Goal: Check status

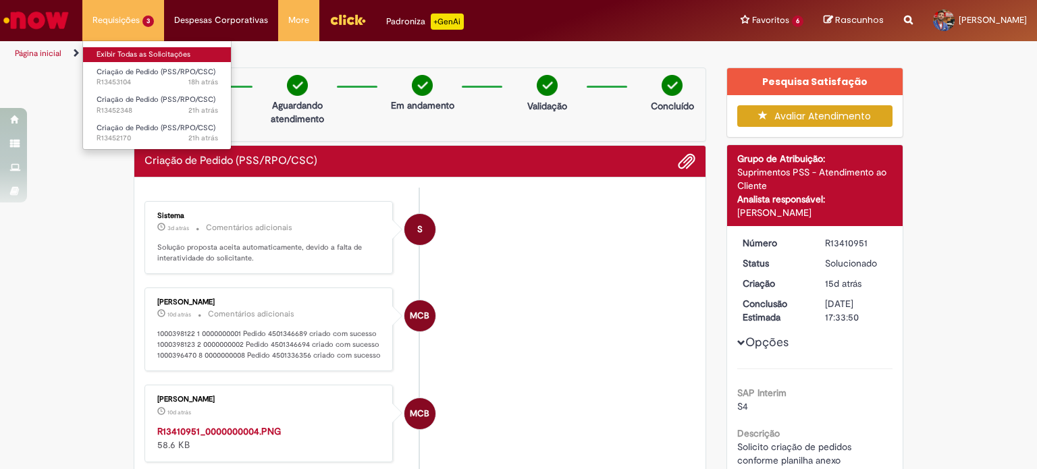
scroll to position [298, 0]
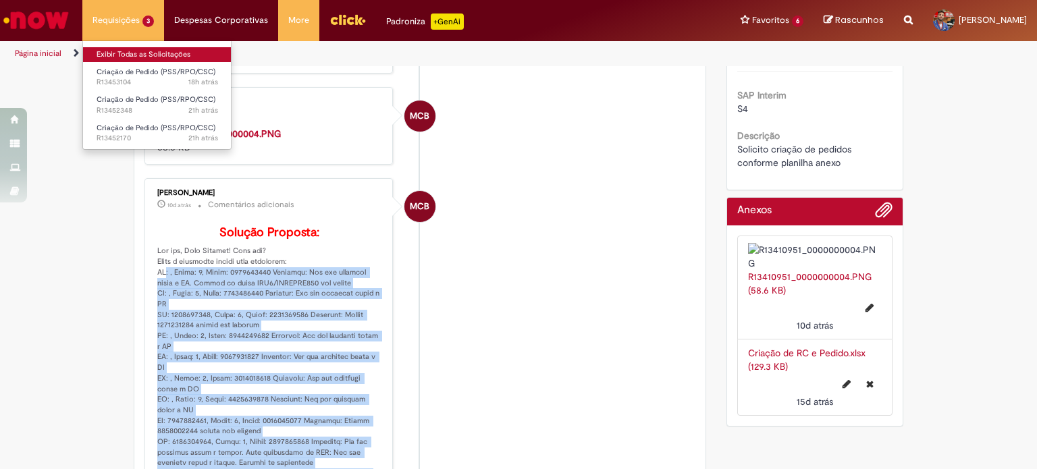
click at [147, 53] on link "Exibir Todas as Solicitações" at bounding box center [157, 54] width 149 height 15
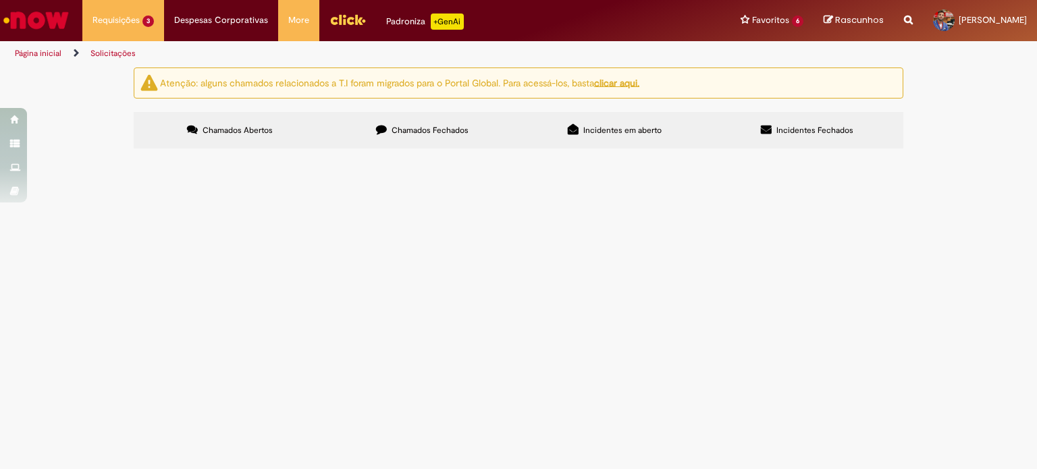
click at [0, 0] on span "Criar pedidos conforme planilha anexa" at bounding box center [0, 0] width 0 height 0
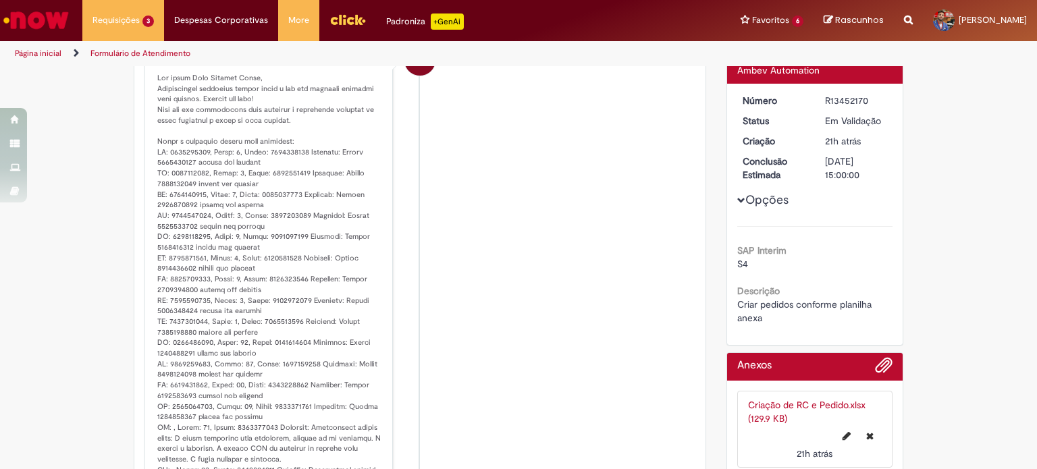
scroll to position [203, 0]
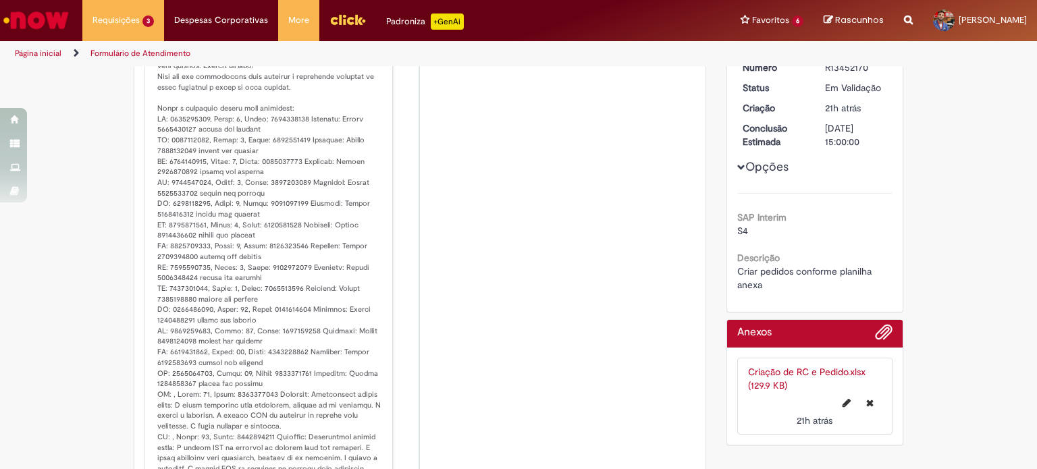
click at [783, 368] on link "Criação de RC e Pedido.xlsx (129.9 KB)" at bounding box center [806, 379] width 117 height 26
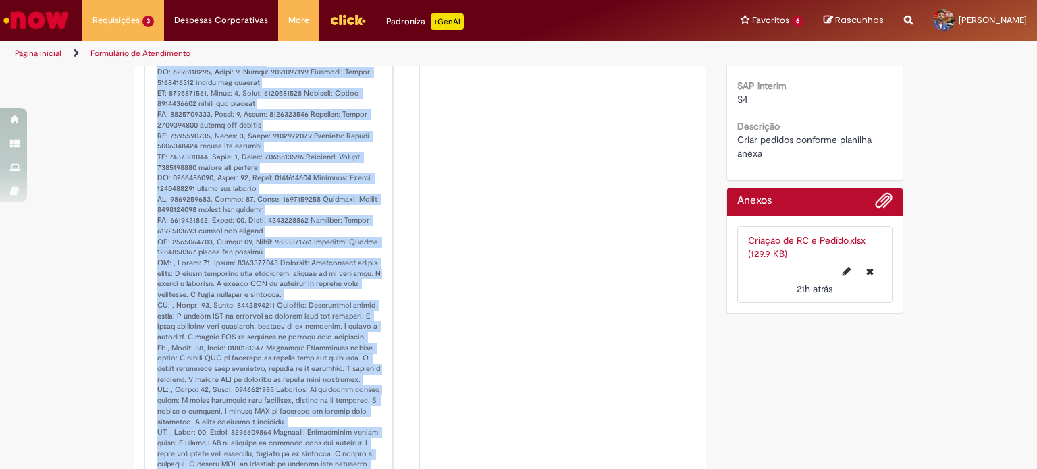
scroll to position [619, 0]
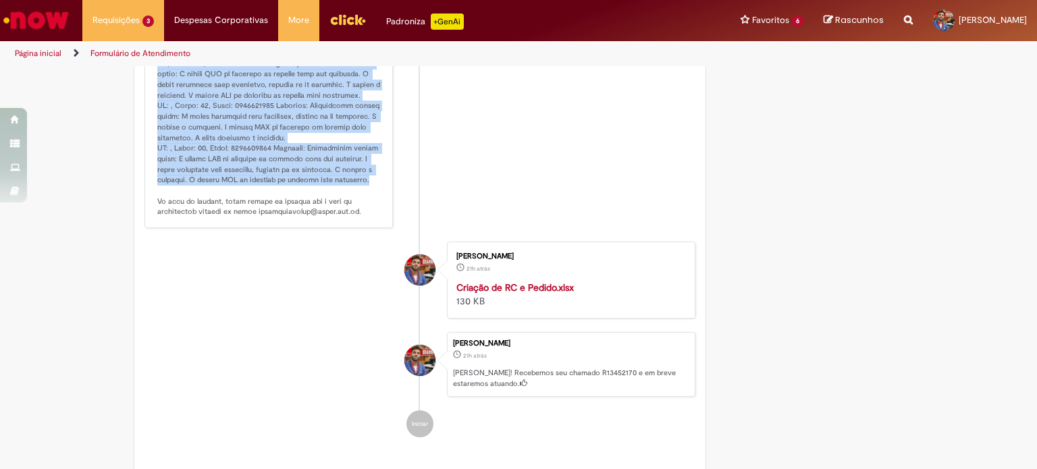
drag, startPoint x: 151, startPoint y: 115, endPoint x: 209, endPoint y: 209, distance: 110.6
copy p "RC: 1000406486, Linha: 1, Chave: 0000000001 Mensagem: Pedido 4501380069 criado …"
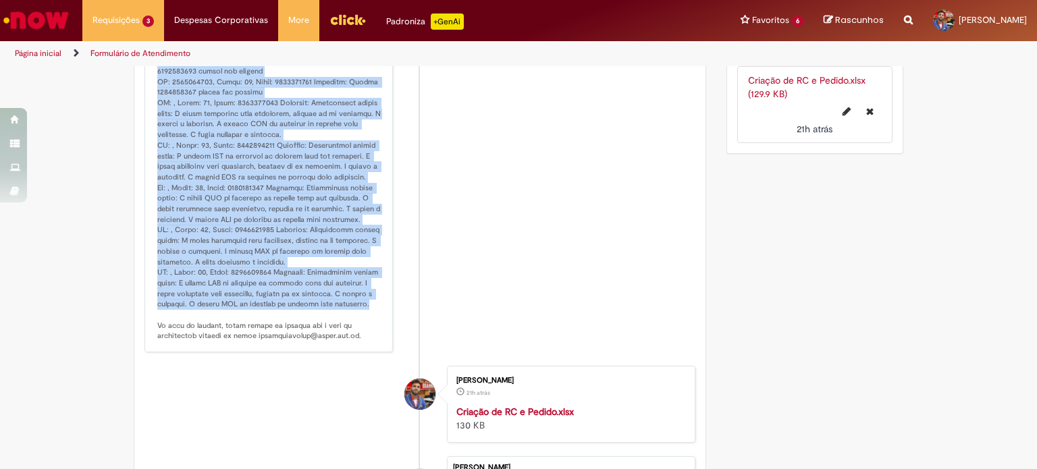
scroll to position [483, 0]
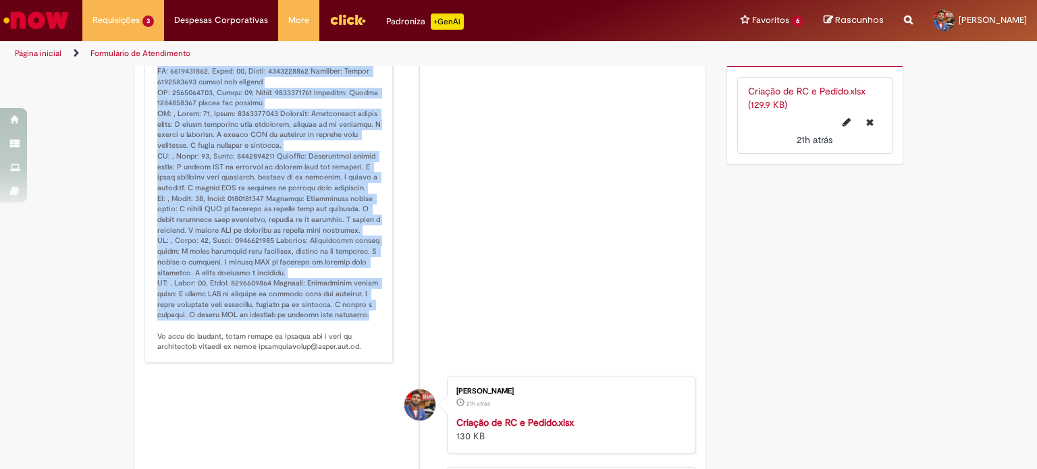
click at [543, 271] on li "AR Ambev RPA 13h atrás 13 horas atrás Comentários adicionais" at bounding box center [420, 41] width 551 height 646
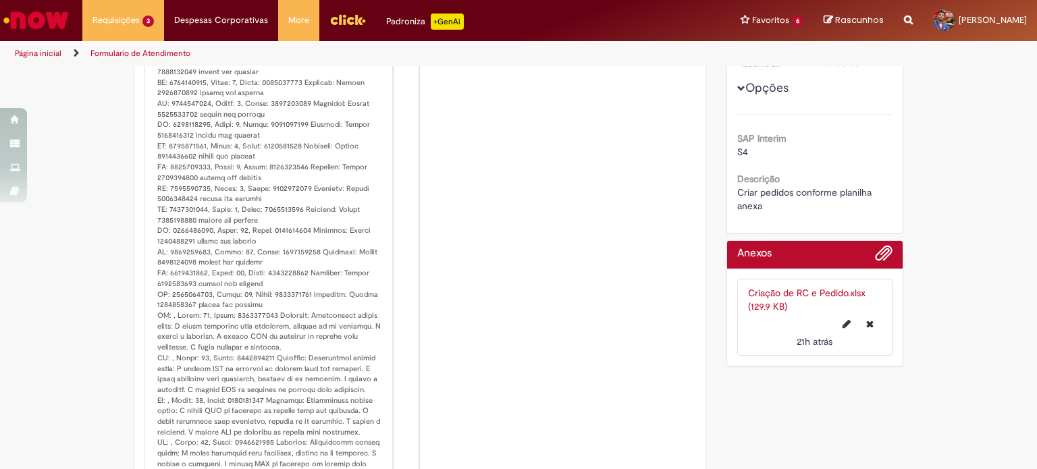
scroll to position [281, 0]
click at [778, 295] on link "Criação de RC e Pedido.xlsx (129.9 KB)" at bounding box center [806, 301] width 117 height 26
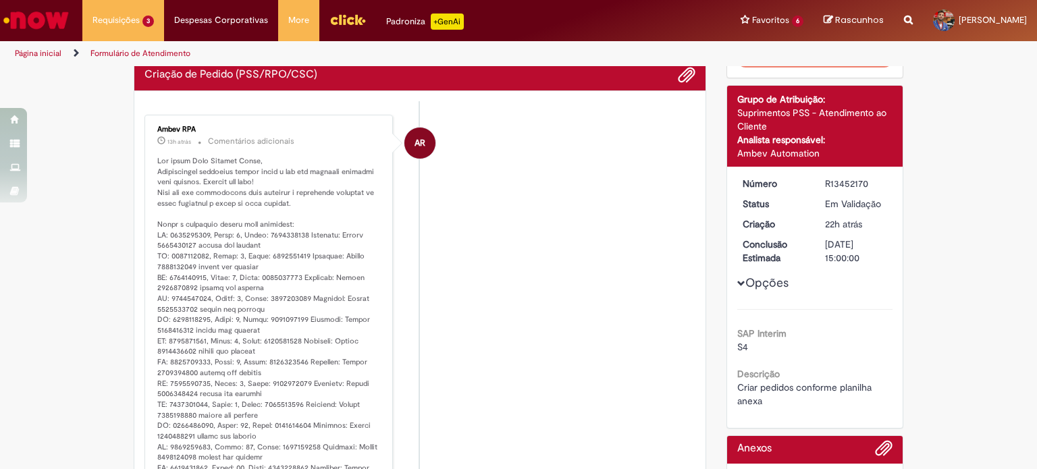
scroll to position [0, 0]
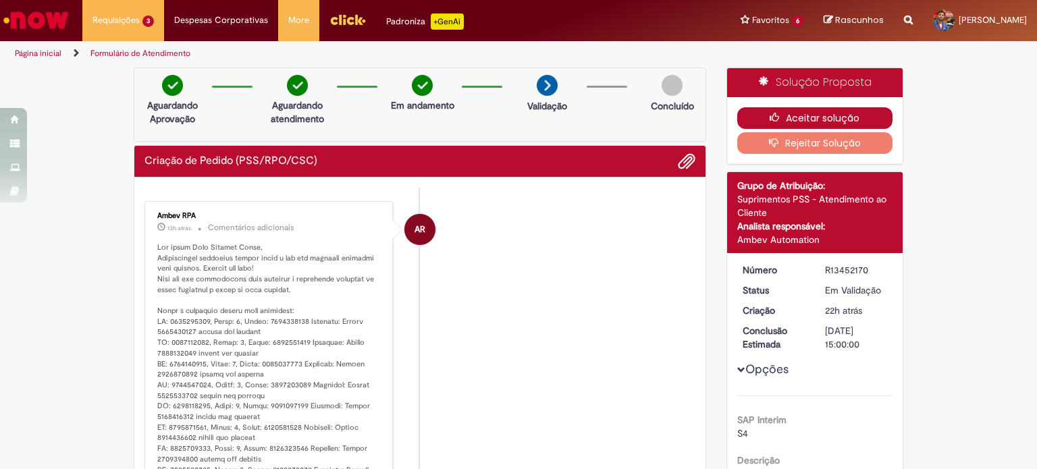
click at [821, 116] on button "Aceitar solução" at bounding box center [815, 118] width 156 height 22
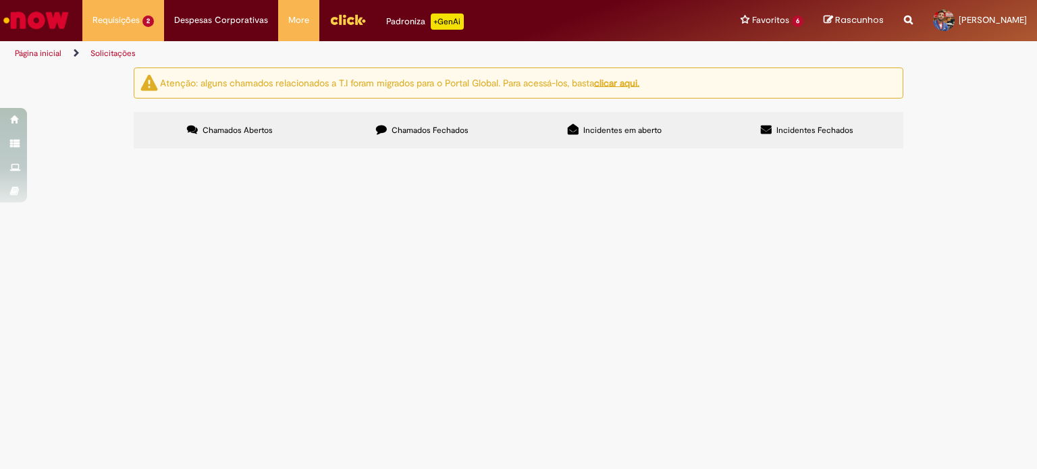
click at [0, 0] on span "Criar pedidos conforme planilha anexa" at bounding box center [0, 0] width 0 height 0
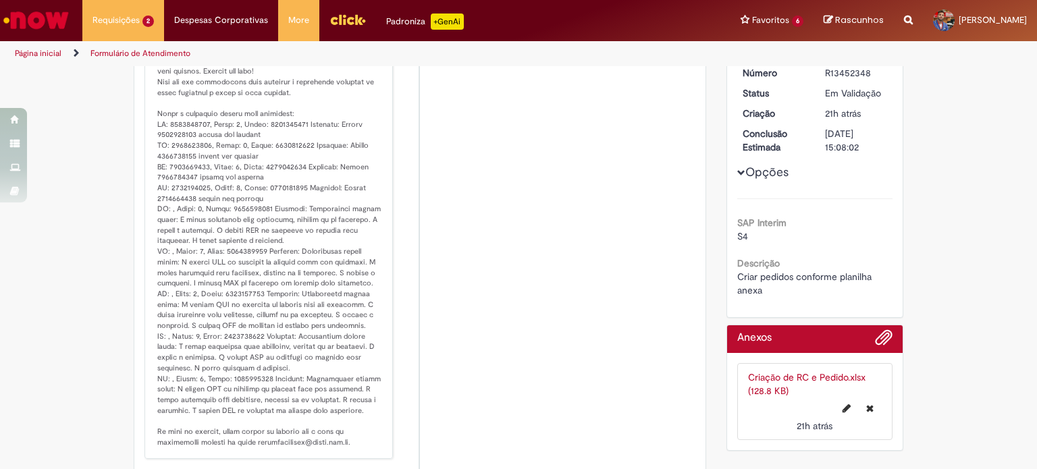
scroll to position [213, 0]
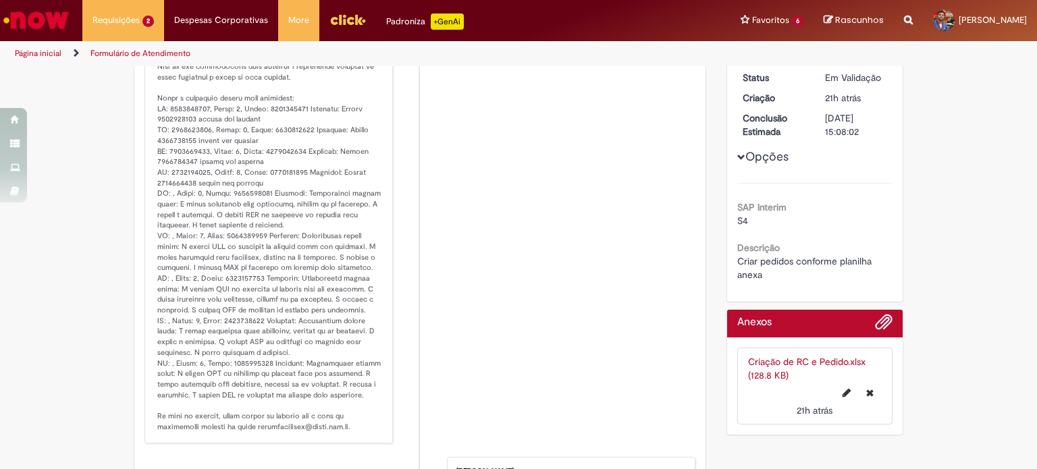
click at [785, 361] on link "Criação de RC e Pedido.xlsx (128.8 KB)" at bounding box center [806, 369] width 117 height 26
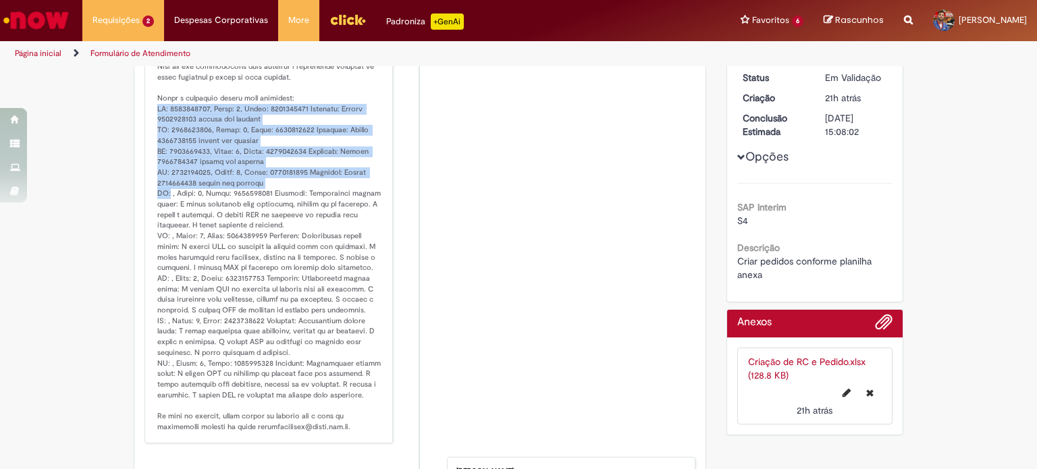
drag, startPoint x: 153, startPoint y: 105, endPoint x: 164, endPoint y: 194, distance: 89.1
click at [164, 194] on p "Histórico de tíquete" at bounding box center [269, 231] width 225 height 403
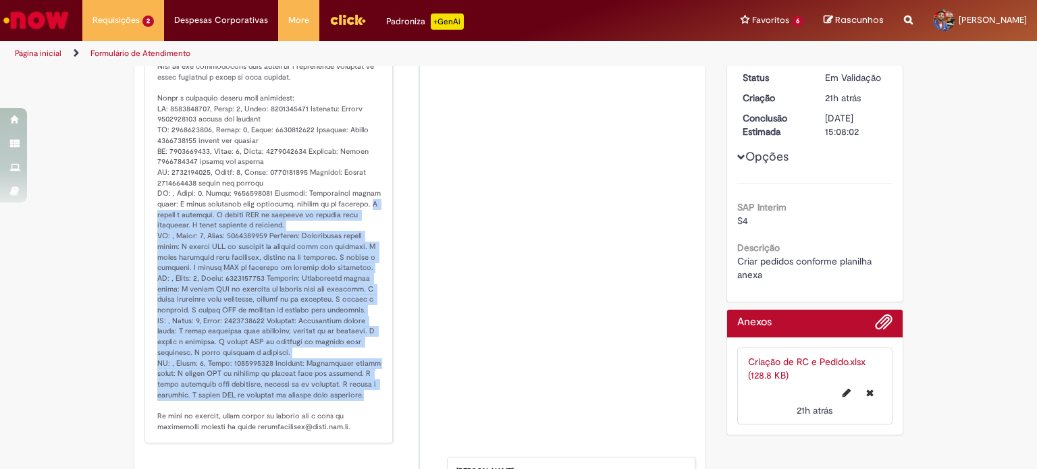
drag, startPoint x: 154, startPoint y: 213, endPoint x: 379, endPoint y: 399, distance: 292.6
click at [379, 399] on div "Ambev RPA 13h atrás 13 horas atrás Comentários adicionais" at bounding box center [269, 216] width 240 height 447
click at [362, 390] on p "Histórico de tíquete" at bounding box center [269, 231] width 225 height 403
click at [377, 330] on div "Ambev RPA 13h atrás 13 horas atrás Comentários adicionais" at bounding box center [269, 216] width 240 height 447
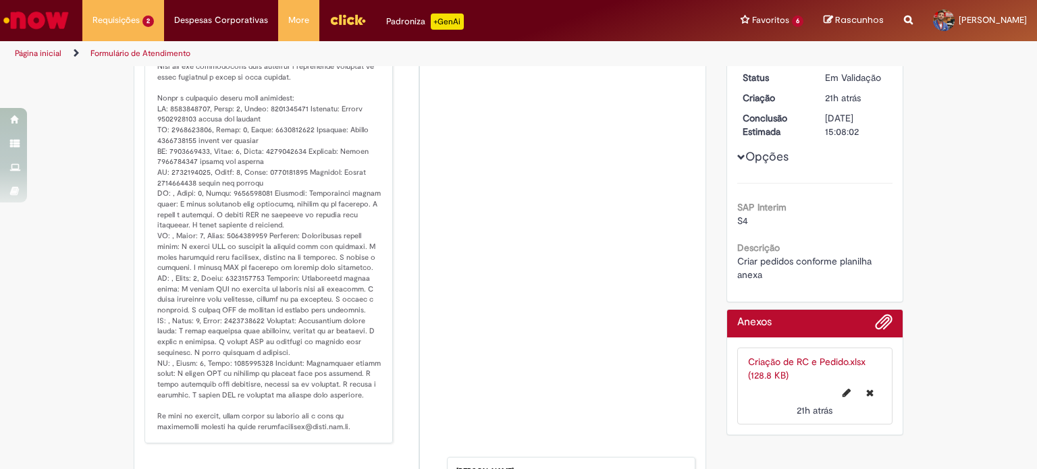
click at [176, 180] on p "Histórico de tíquete" at bounding box center [269, 231] width 225 height 403
copy p "4501380088"
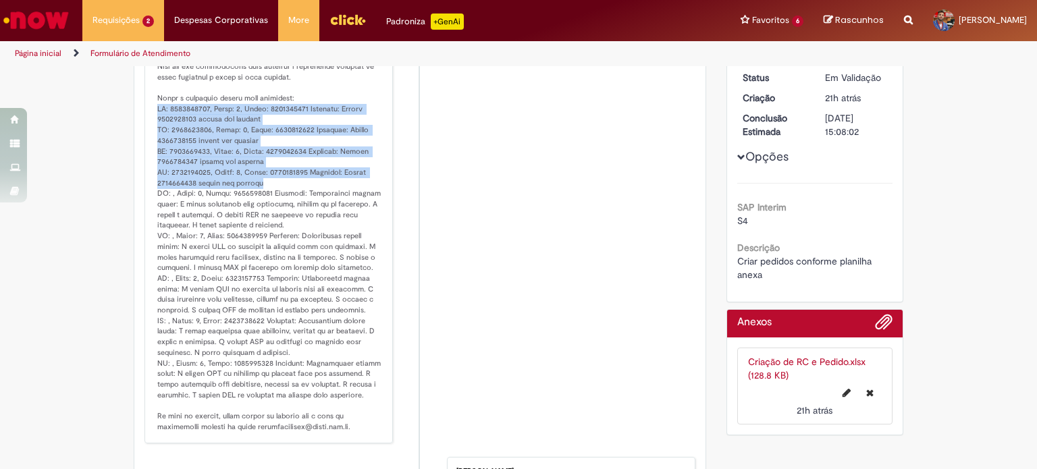
drag, startPoint x: 152, startPoint y: 107, endPoint x: 267, endPoint y: 183, distance: 138.0
click at [267, 183] on p "Histórico de tíquete" at bounding box center [269, 231] width 225 height 403
copy p "RC: 1000406509, Linha: 1, Chave: 0000000001 Mensagem: Pedido 4501380084 criado …"
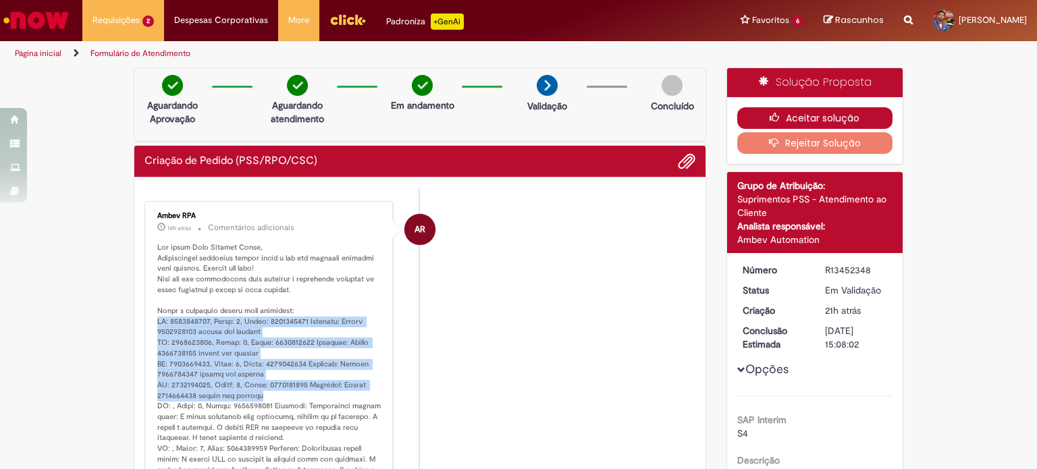
click at [810, 113] on button "Aceitar solução" at bounding box center [815, 118] width 156 height 22
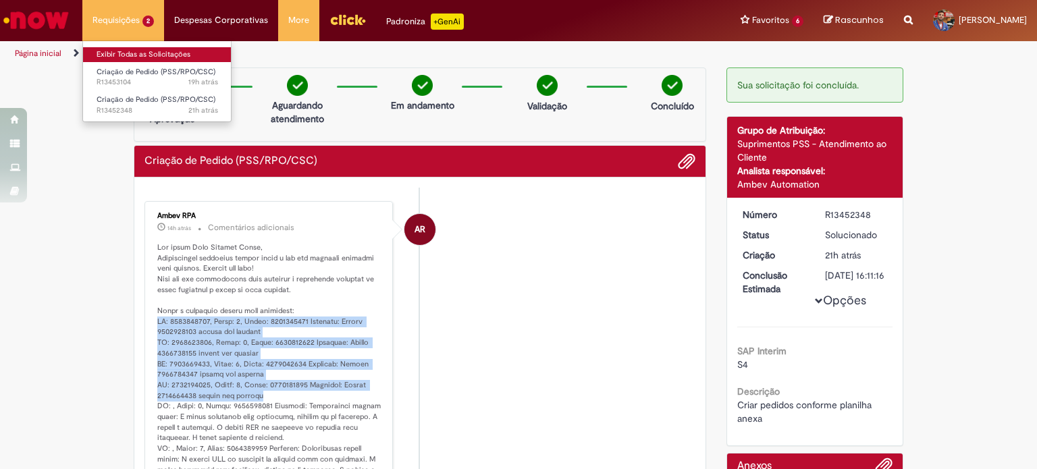
click at [130, 51] on link "Exibir Todas as Solicitações" at bounding box center [157, 54] width 149 height 15
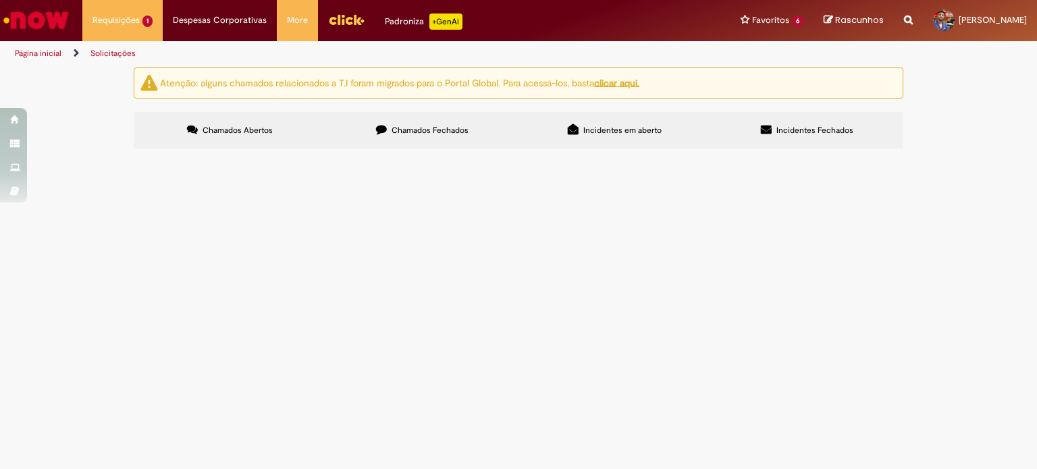
click at [0, 0] on span "Criar pedidos conforme planilha anexa" at bounding box center [0, 0] width 0 height 0
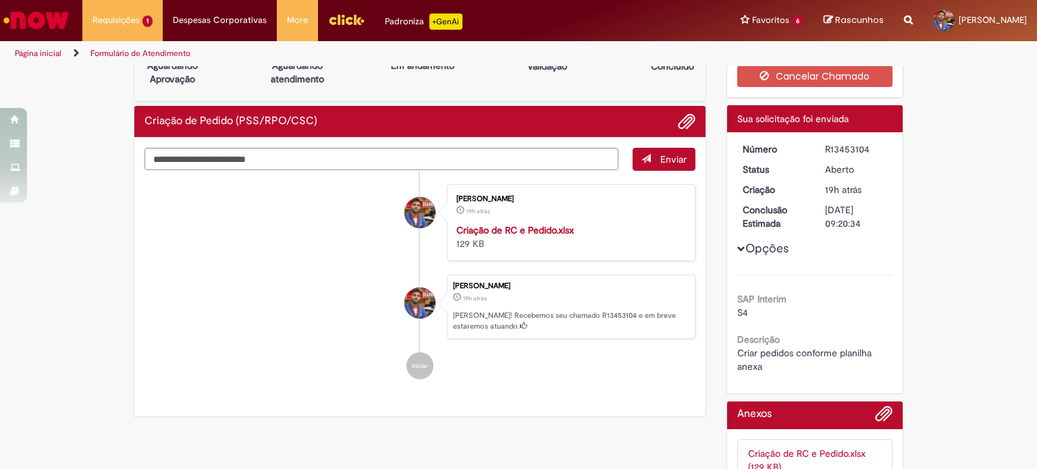
scroll to position [130, 0]
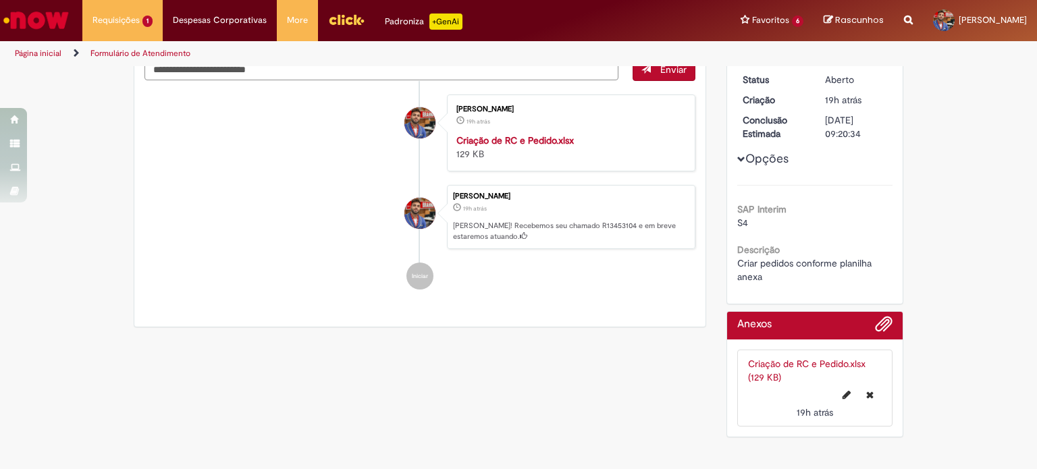
click at [780, 364] on link "Criação de RC e Pedido.xlsx (129 KB)" at bounding box center [806, 371] width 117 height 26
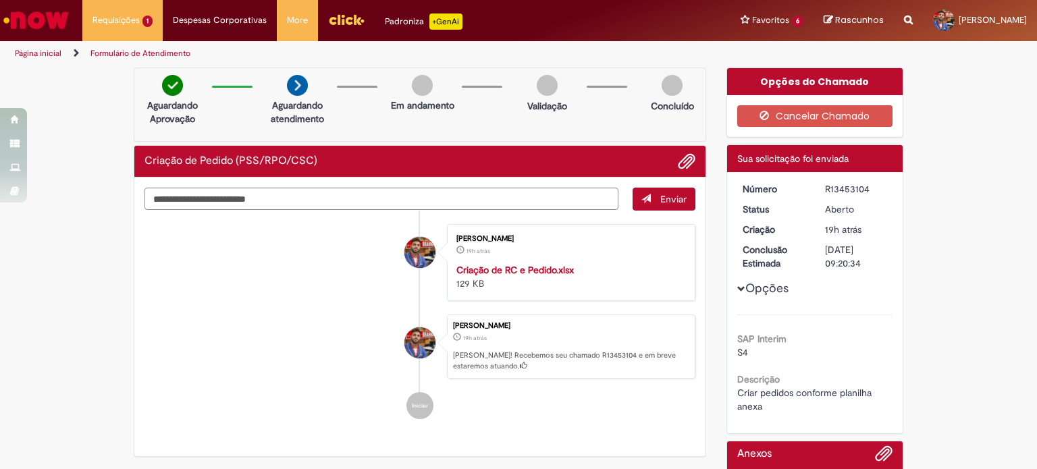
drag, startPoint x: 863, startPoint y: 187, endPoint x: 813, endPoint y: 191, distance: 50.1
click at [815, 191] on dd "R13453104" at bounding box center [856, 189] width 83 height 14
copy div "R13453104"
